Goal: Check status: Check status

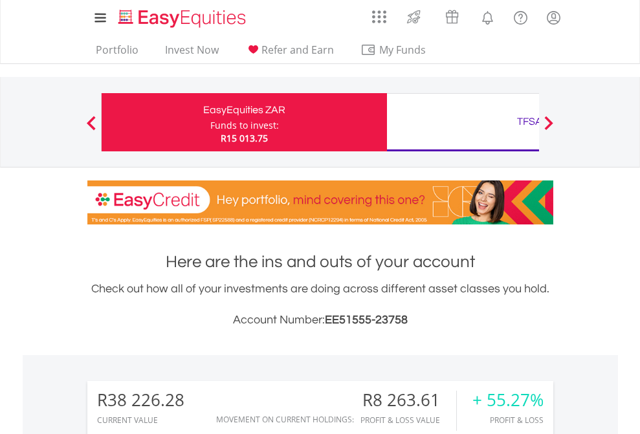
scroll to position [124, 203]
click at [210, 122] on div "Funds to invest:" at bounding box center [244, 125] width 69 height 13
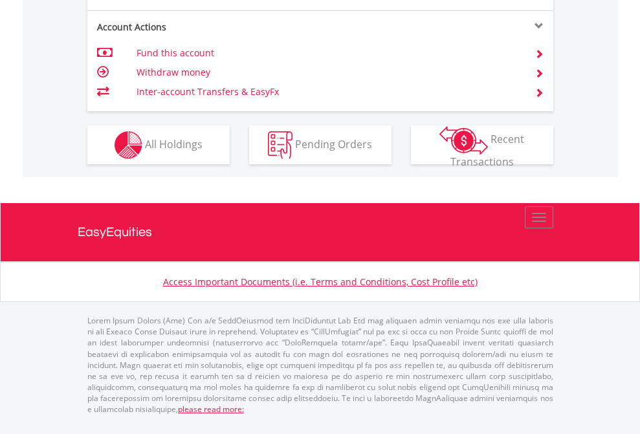
scroll to position [1214, 0]
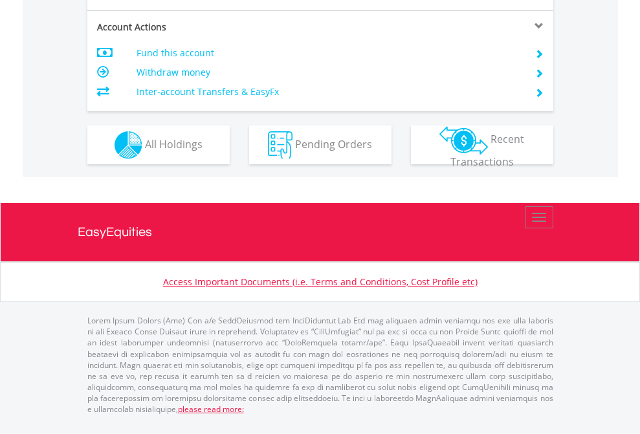
scroll to position [1240, 0]
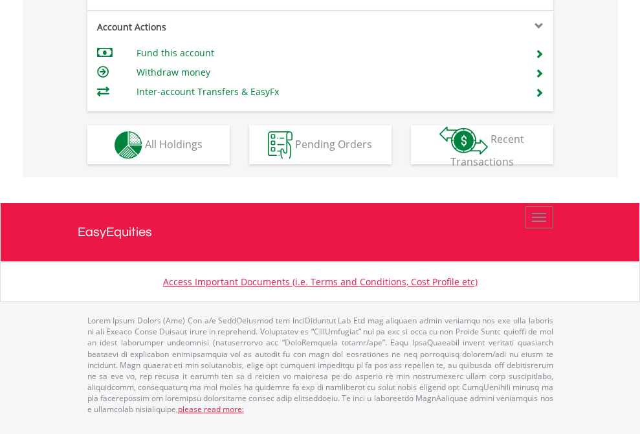
scroll to position [1214, 0]
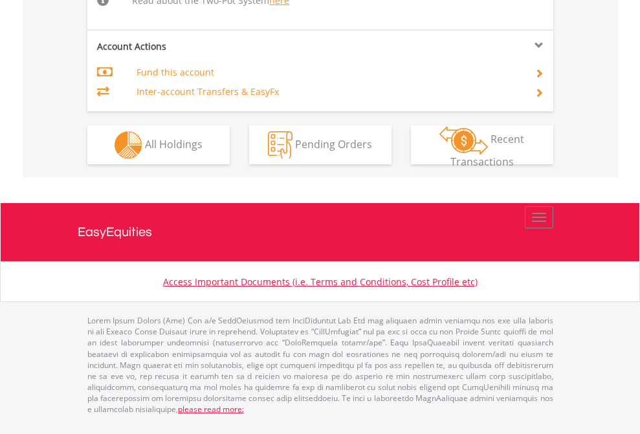
scroll to position [1315, 0]
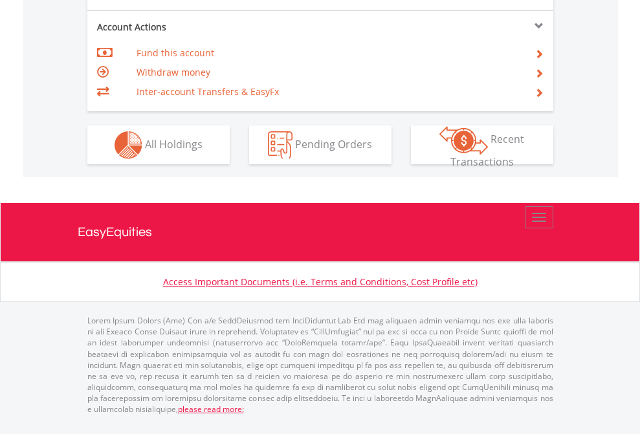
scroll to position [1214, 0]
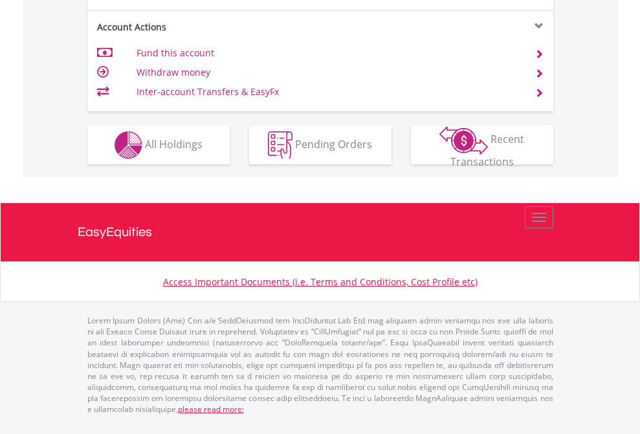
scroll to position [1214, 0]
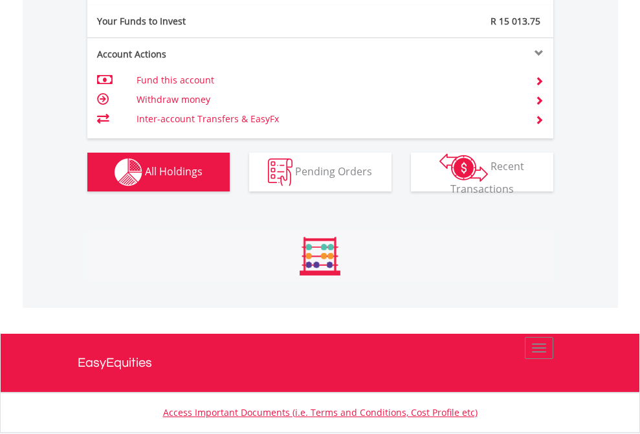
scroll to position [1438, 0]
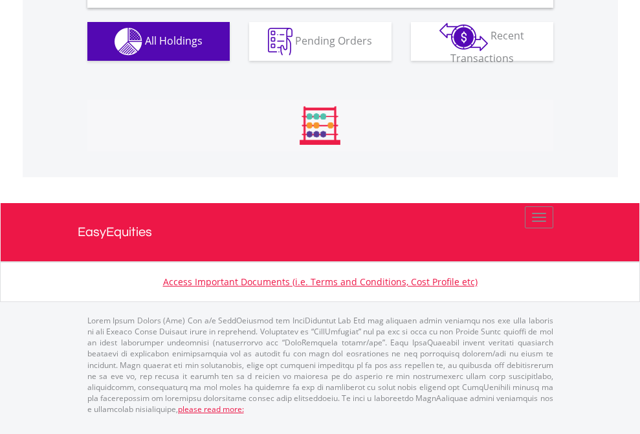
scroll to position [1250, 0]
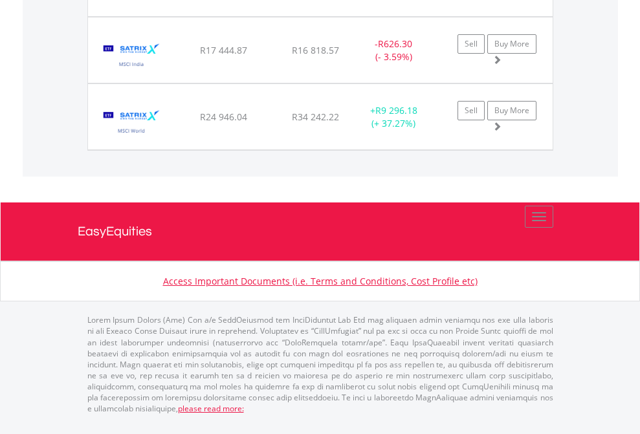
scroll to position [93, 0]
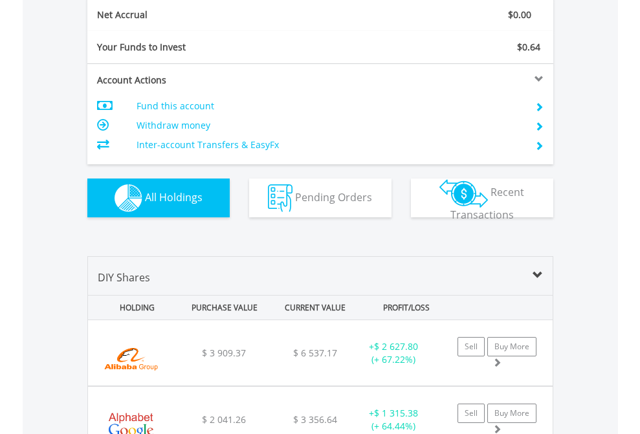
scroll to position [1464, 0]
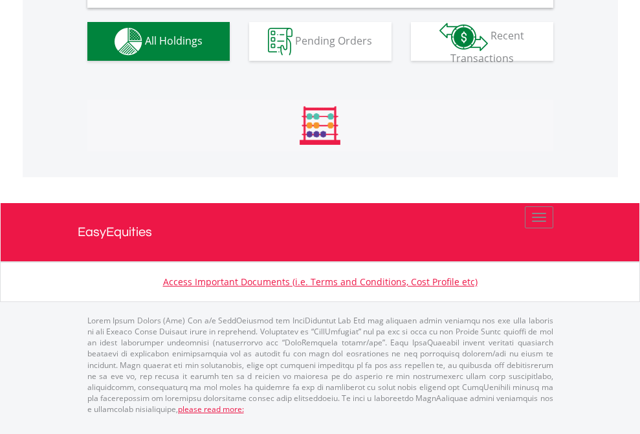
scroll to position [1250, 0]
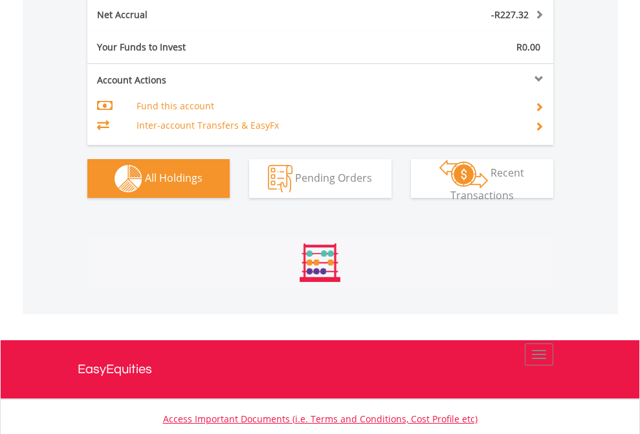
scroll to position [124, 203]
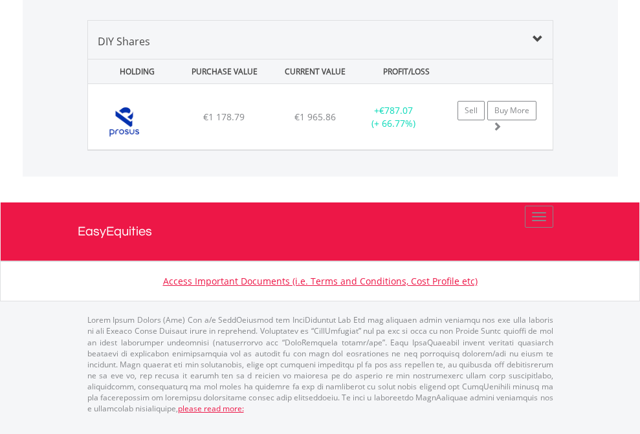
scroll to position [124, 203]
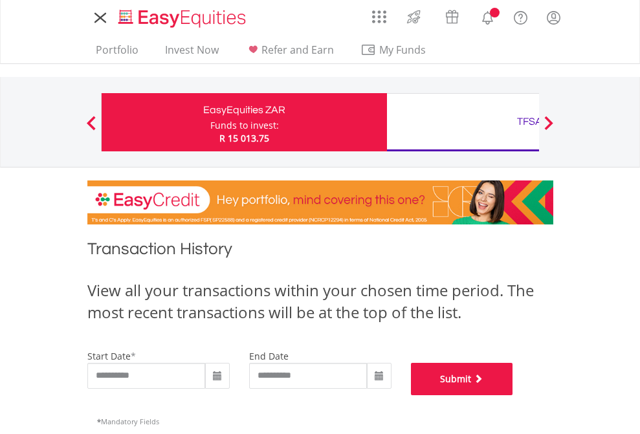
click at [513, 395] on button "Submit" at bounding box center [462, 379] width 102 height 32
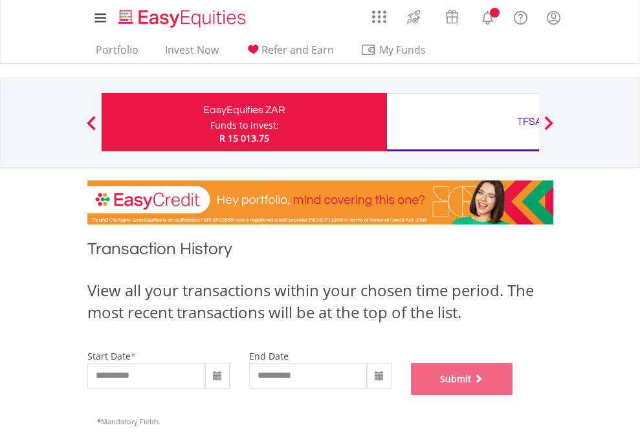
scroll to position [524, 0]
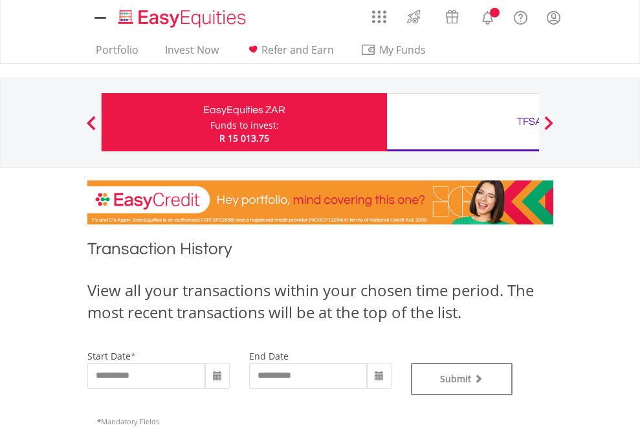
click at [462, 122] on div "TFSA" at bounding box center [529, 122] width 270 height 18
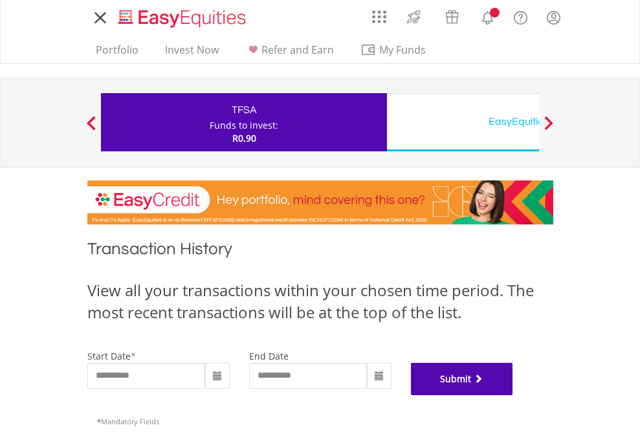
click at [513, 395] on button "Submit" at bounding box center [462, 379] width 102 height 32
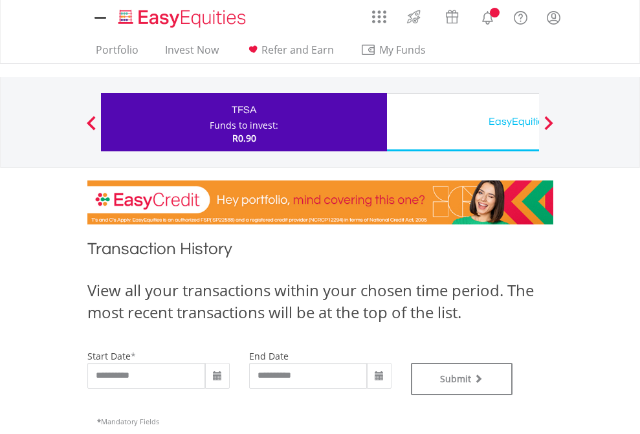
click at [462, 122] on div "EasyEquities USD" at bounding box center [529, 122] width 270 height 18
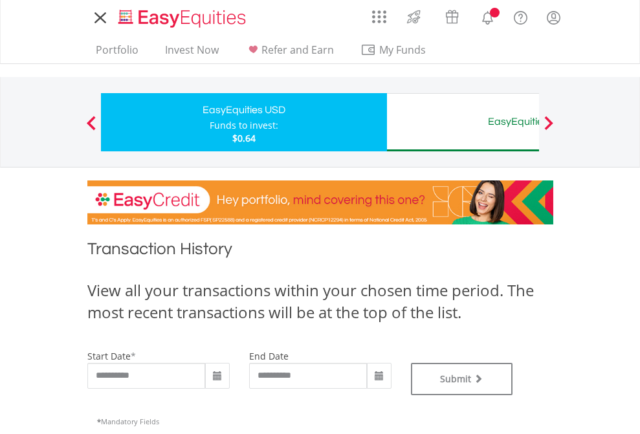
type input "**********"
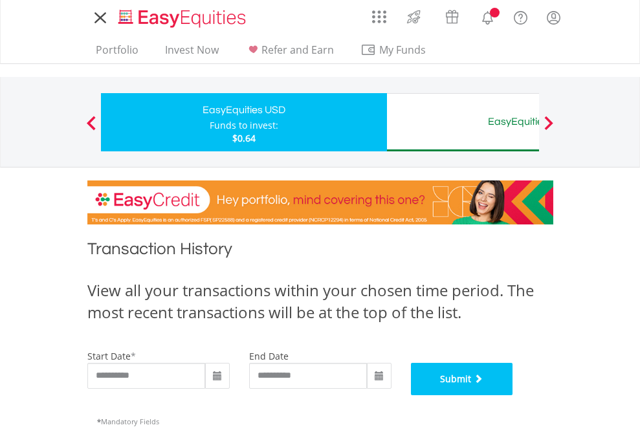
click at [513, 395] on button "Submit" at bounding box center [462, 379] width 102 height 32
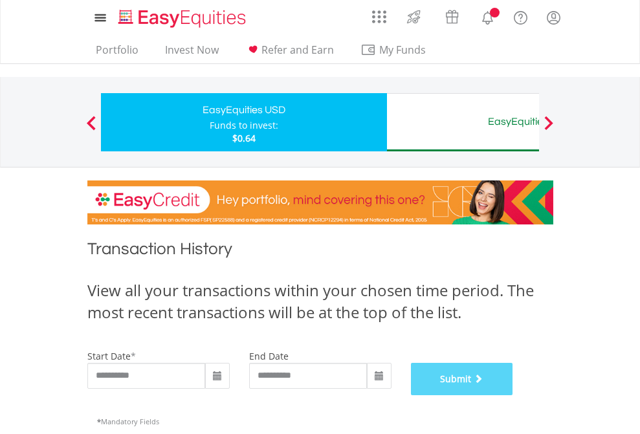
scroll to position [524, 0]
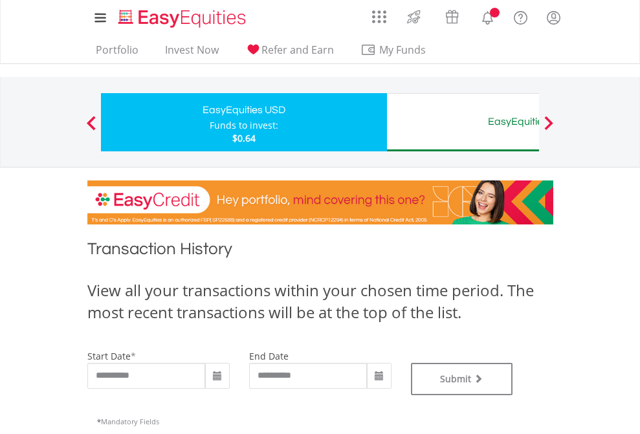
click at [462, 122] on div "EasyEquities AUD" at bounding box center [529, 122] width 270 height 18
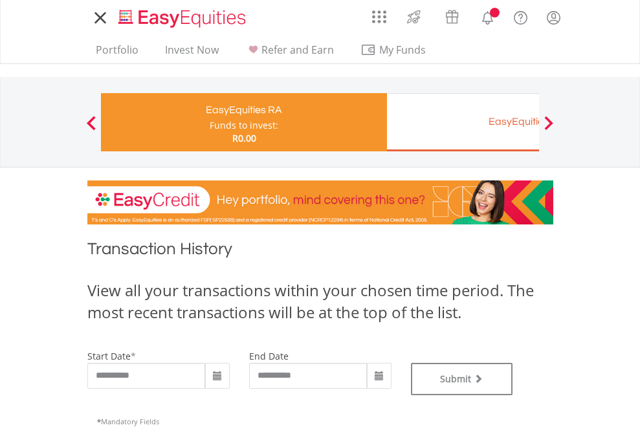
type input "**********"
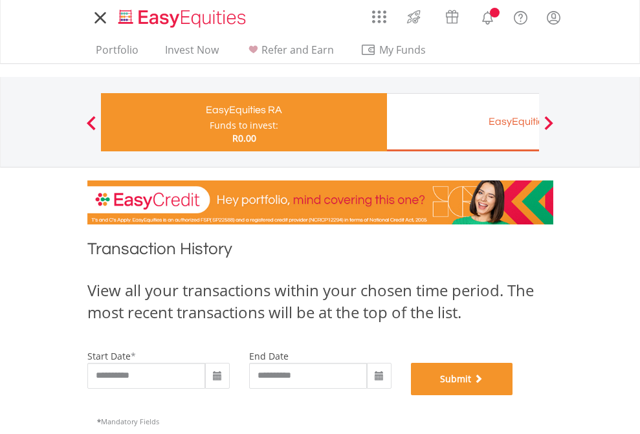
click at [513, 395] on button "Submit" at bounding box center [462, 379] width 102 height 32
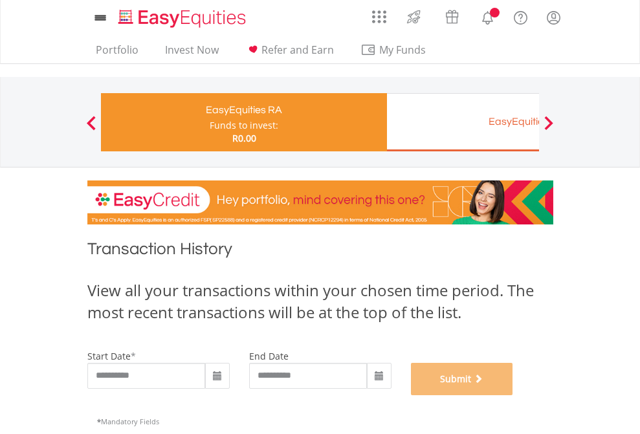
scroll to position [524, 0]
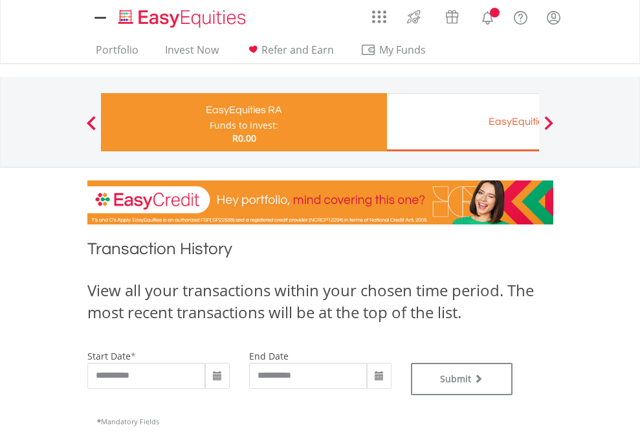
click at [462, 122] on div "EasyEquities EUR" at bounding box center [529, 122] width 270 height 18
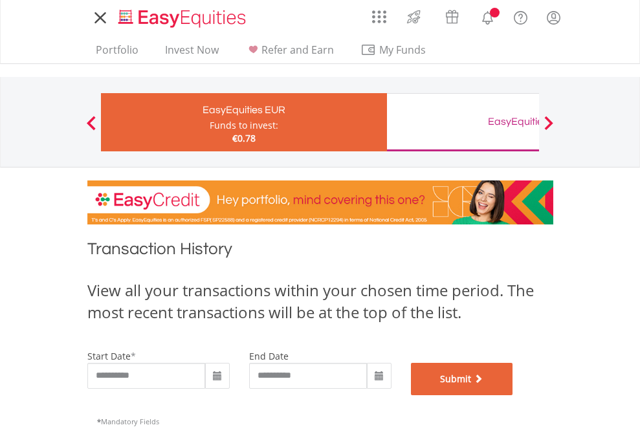
click at [513, 395] on button "Submit" at bounding box center [462, 379] width 102 height 32
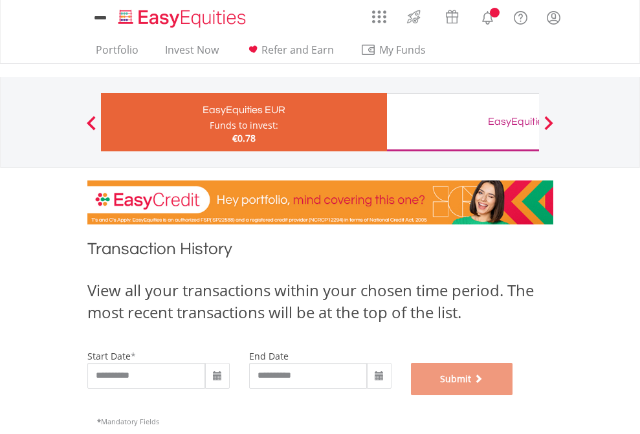
scroll to position [524, 0]
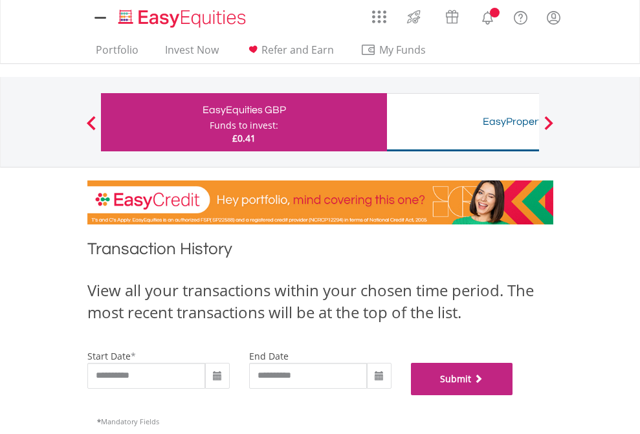
click at [513, 395] on button "Submit" at bounding box center [462, 379] width 102 height 32
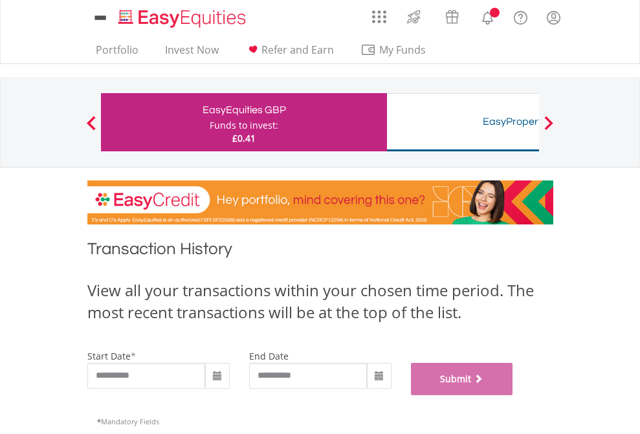
scroll to position [524, 0]
